Goal: Transaction & Acquisition: Purchase product/service

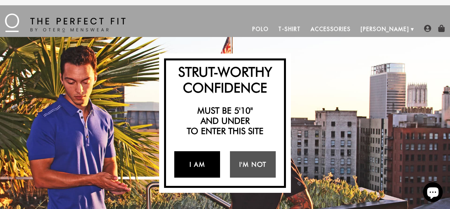
click at [202, 165] on link "I Am" at bounding box center [197, 164] width 46 height 26
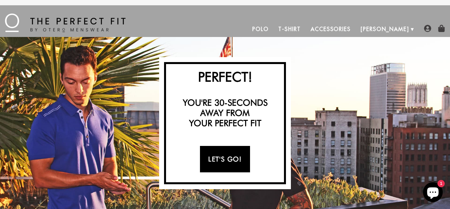
click at [216, 161] on link "Let's Go!" at bounding box center [225, 159] width 50 height 26
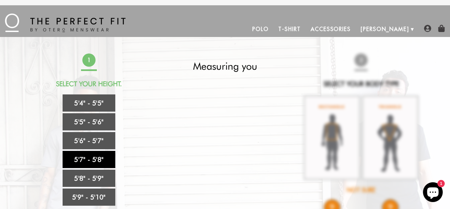
click at [95, 159] on link "5'7" - 5'8"" at bounding box center [89, 159] width 53 height 17
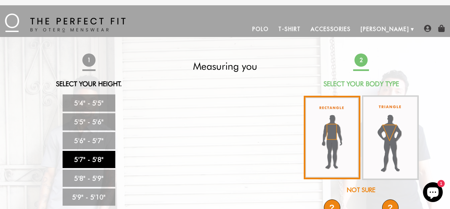
click at [334, 151] on img at bounding box center [332, 137] width 57 height 83
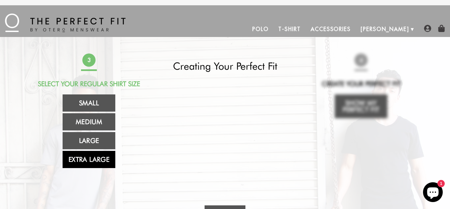
click at [92, 157] on link "Extra Large" at bounding box center [89, 159] width 53 height 17
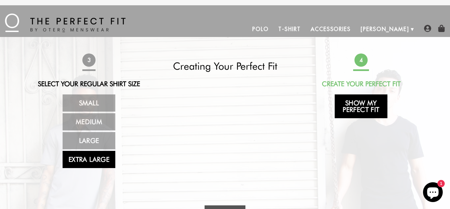
click at [360, 108] on link "Show My Perfect Fit" at bounding box center [361, 106] width 53 height 24
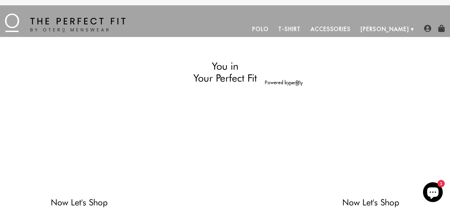
select select "57-58"
select select "XL"
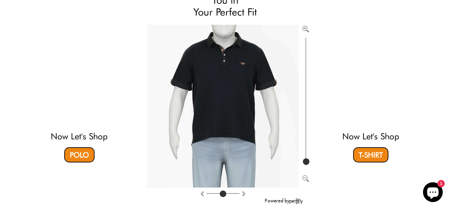
scroll to position [79, 0]
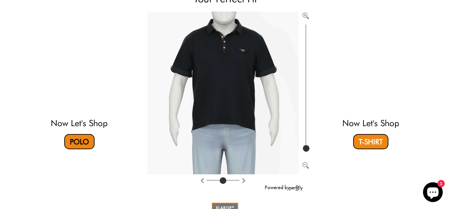
click at [79, 141] on link "Polo" at bounding box center [79, 141] width 30 height 15
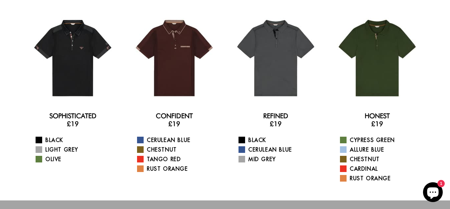
scroll to position [54, 0]
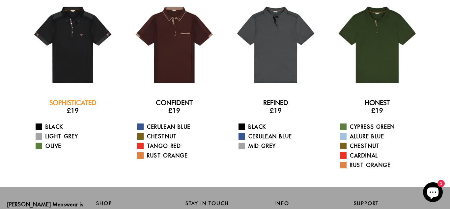
click at [72, 102] on link "Sophisticated" at bounding box center [72, 103] width 47 height 8
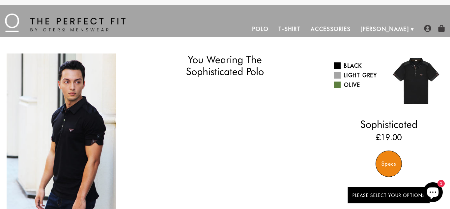
select select "57-58"
select select "XL"
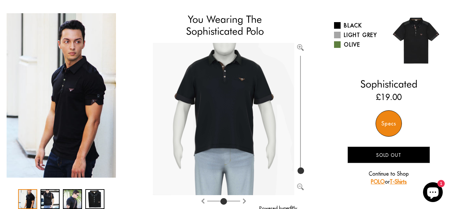
scroll to position [40, 0]
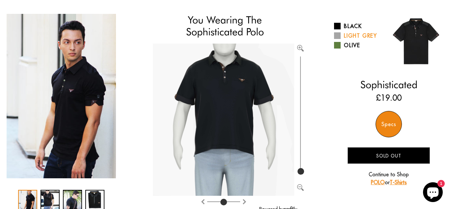
click at [339, 36] on span at bounding box center [337, 35] width 7 height 7
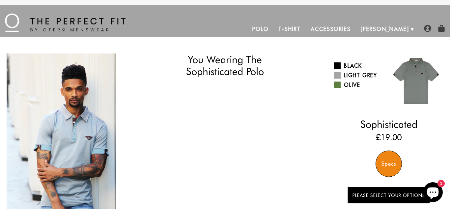
select select "57-58"
select select "XL"
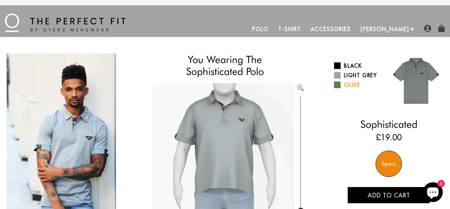
click at [338, 83] on span at bounding box center [337, 84] width 7 height 7
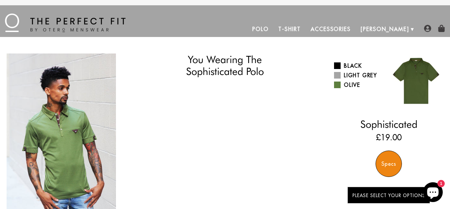
select select "57-58"
select select "XL"
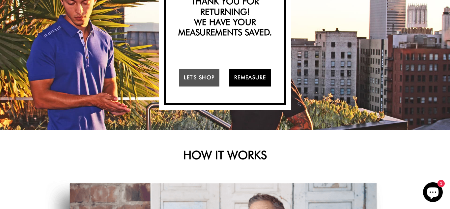
click at [246, 80] on link "Remeasure" at bounding box center [251, 78] width 42 height 18
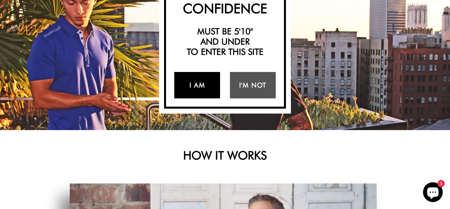
click at [199, 83] on link "I Am" at bounding box center [197, 85] width 46 height 26
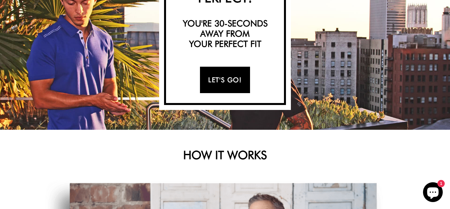
click at [221, 82] on link "Let's Go!" at bounding box center [225, 80] width 50 height 26
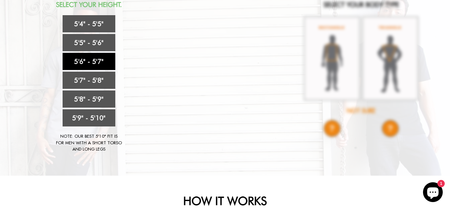
click at [103, 63] on link "5'6" - 5'7"" at bounding box center [89, 61] width 53 height 17
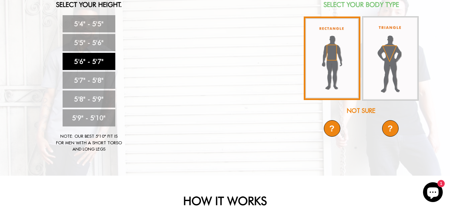
click at [328, 62] on img at bounding box center [332, 57] width 57 height 83
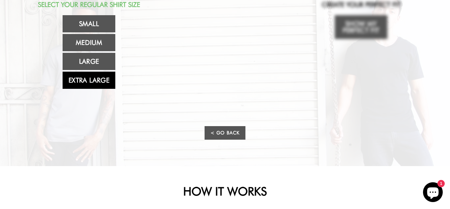
click at [95, 81] on link "Extra Large" at bounding box center [89, 80] width 53 height 17
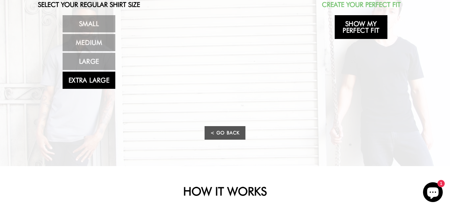
click at [356, 29] on link "Show My Perfect Fit" at bounding box center [361, 27] width 53 height 24
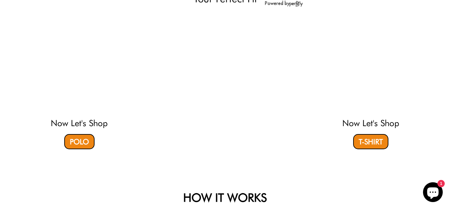
select select "56-57"
select select "XL"
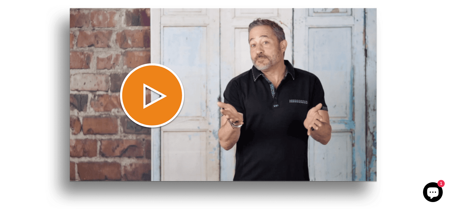
scroll to position [462, 0]
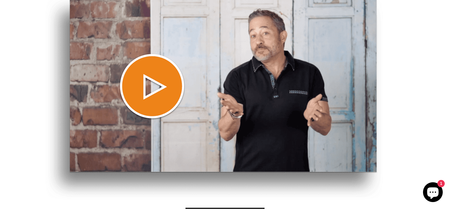
click at [154, 85] on img at bounding box center [215, 98] width 338 height 204
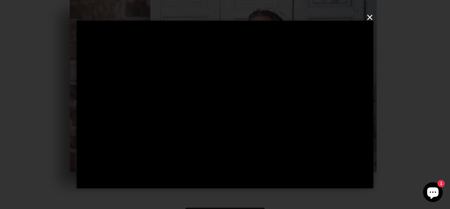
click at [369, 17] on button "×" at bounding box center [227, 18] width 297 height 20
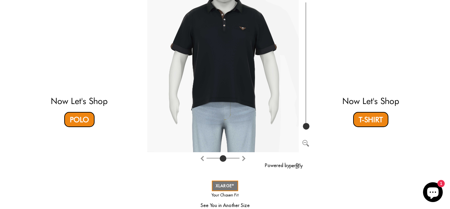
scroll to position [75, 0]
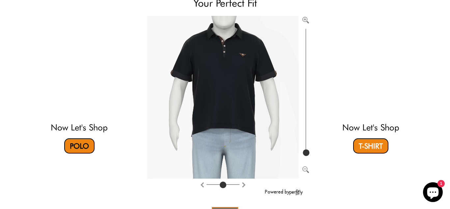
click at [74, 143] on link "Polo" at bounding box center [79, 145] width 30 height 15
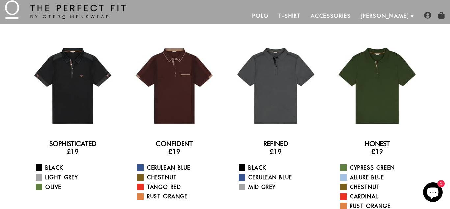
scroll to position [26, 0]
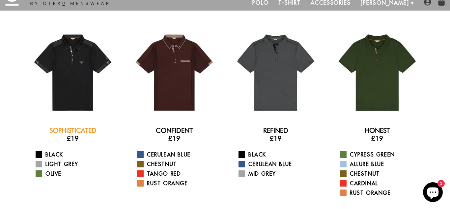
click at [83, 132] on link "Sophisticated" at bounding box center [72, 130] width 47 height 8
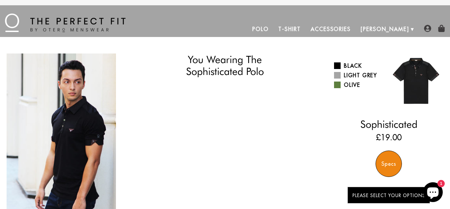
select select "56-57"
select select "XL"
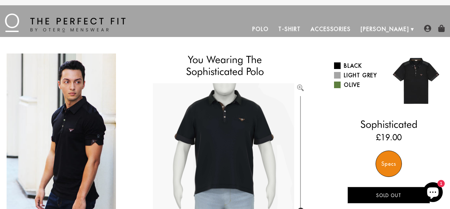
click at [287, 136] on img at bounding box center [223, 159] width 141 height 152
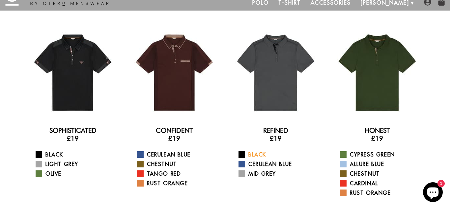
click at [244, 153] on span at bounding box center [242, 154] width 7 height 7
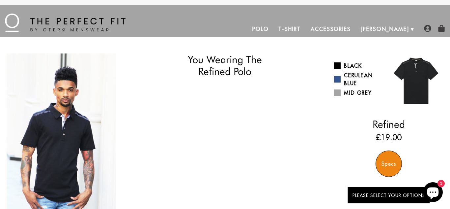
select select "56-57"
select select "XL"
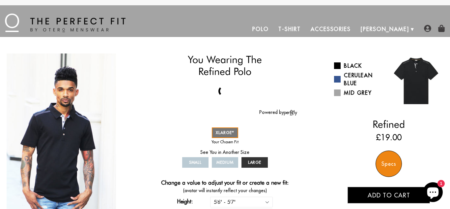
click at [437, 191] on icon "Chat window" at bounding box center [434, 193] width 12 height 12
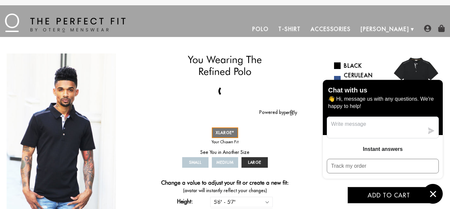
click at [330, 186] on div "Chat with us 👋 Hi, message us with any questions. We're happy to help! Instant …" at bounding box center [383, 142] width 120 height 124
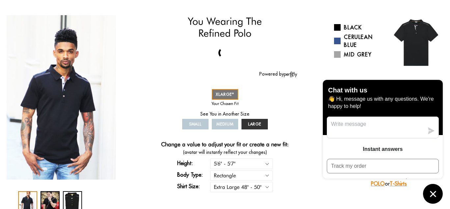
scroll to position [40, 0]
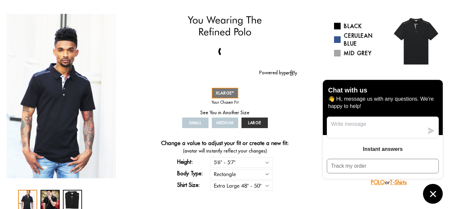
click at [302, 115] on div "You Wearing The Refined Polo You're only 3 questions away from your perfect fit…" at bounding box center [225, 112] width 437 height 196
click at [46, 199] on div "2 / 3" at bounding box center [50, 200] width 19 height 20
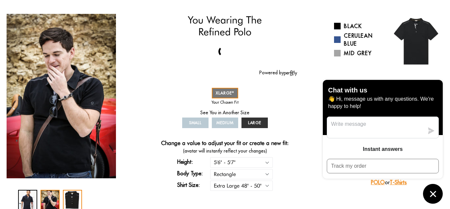
click at [76, 200] on div "3 / 3" at bounding box center [72, 200] width 19 height 20
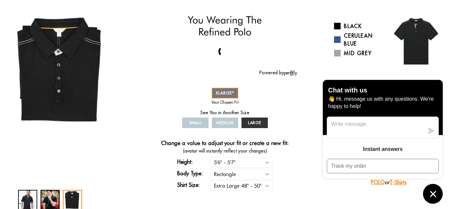
click at [432, 193] on icon "Chat window" at bounding box center [433, 194] width 6 height 6
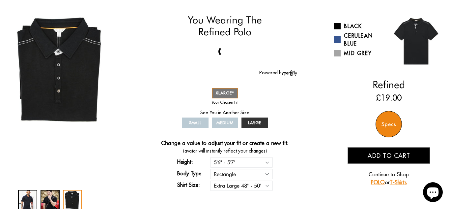
click at [391, 153] on span "Add to cart" at bounding box center [389, 156] width 43 height 8
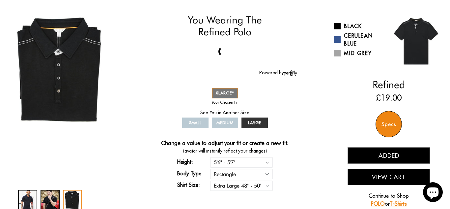
click at [391, 175] on button "View Cart" at bounding box center [389, 177] width 82 height 16
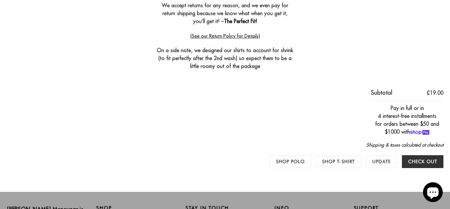
scroll to position [211, 0]
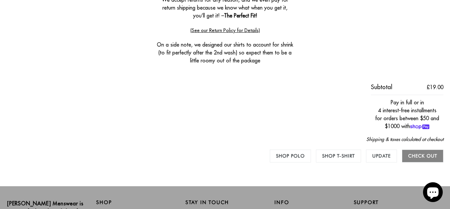
click at [421, 155] on input "Check out" at bounding box center [423, 155] width 42 height 13
